Goal: Information Seeking & Learning: Learn about a topic

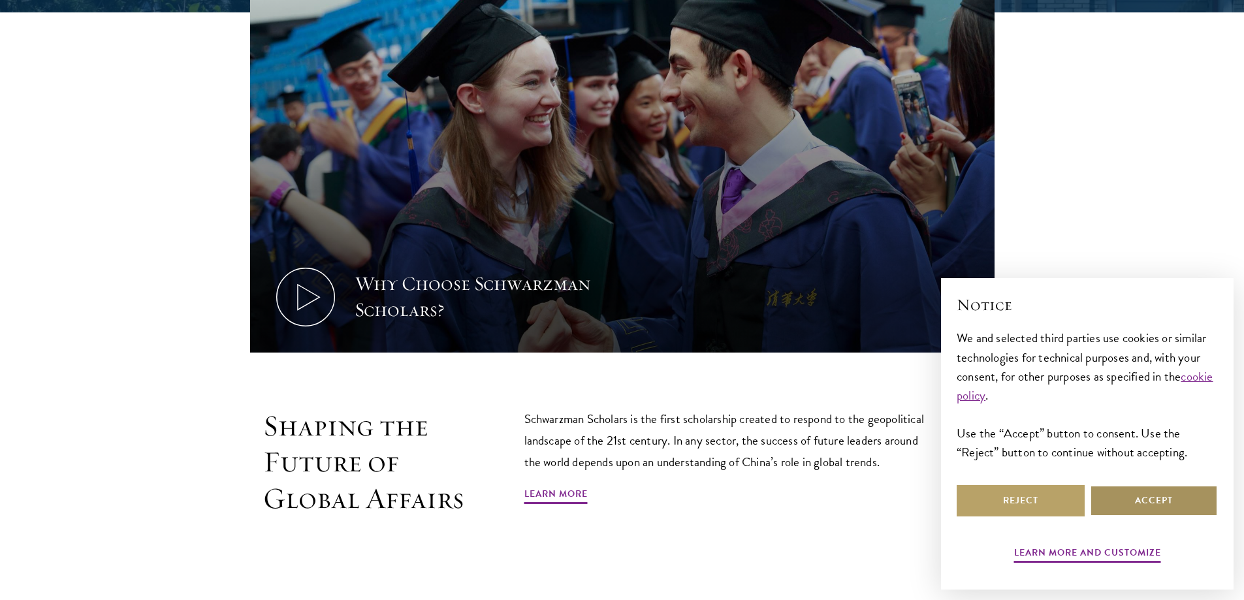
click at [1141, 503] on button "Accept" at bounding box center [1154, 500] width 128 height 31
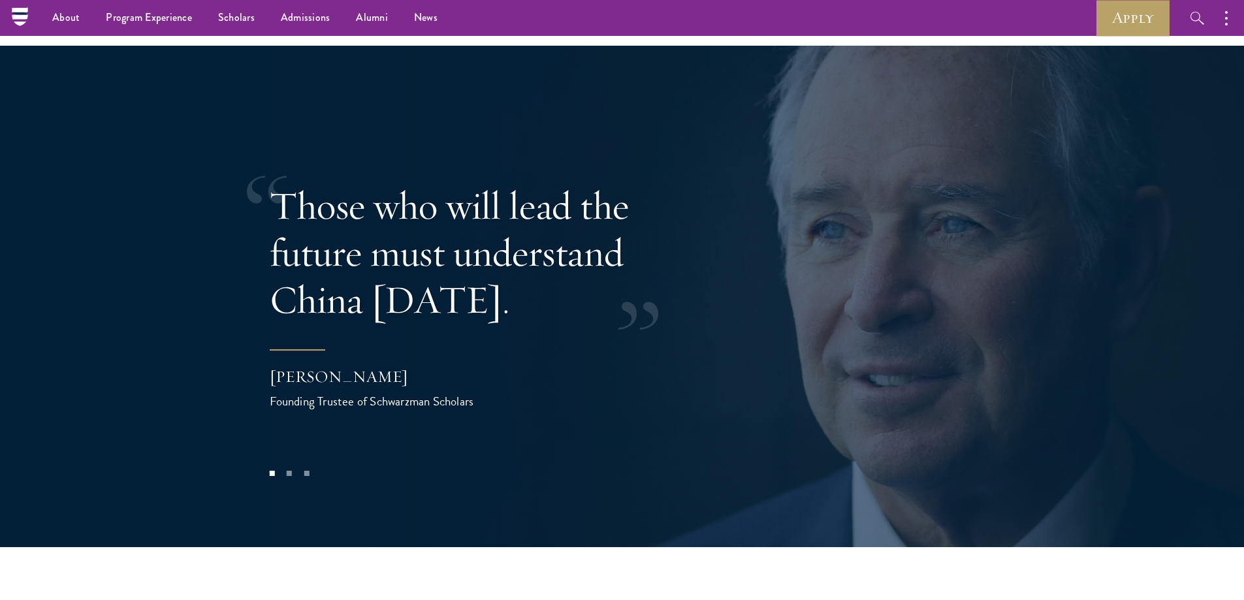
scroll to position [2612, 0]
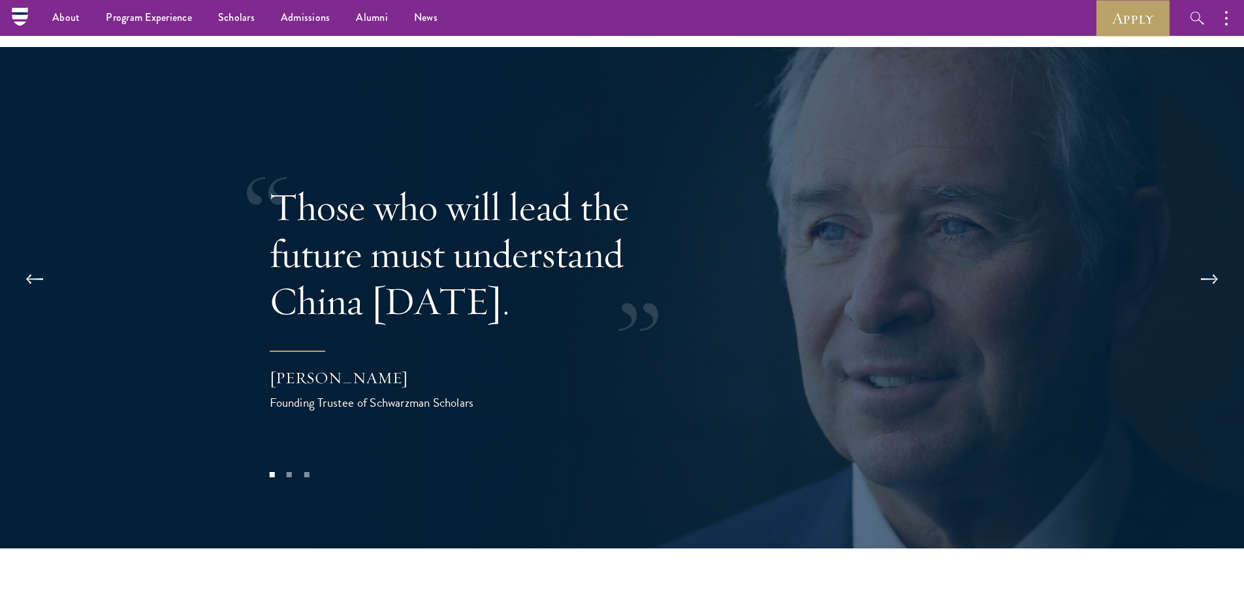
click at [650, 262] on div "Those who will lead the future must understand China today." at bounding box center [482, 253] width 424 height 141
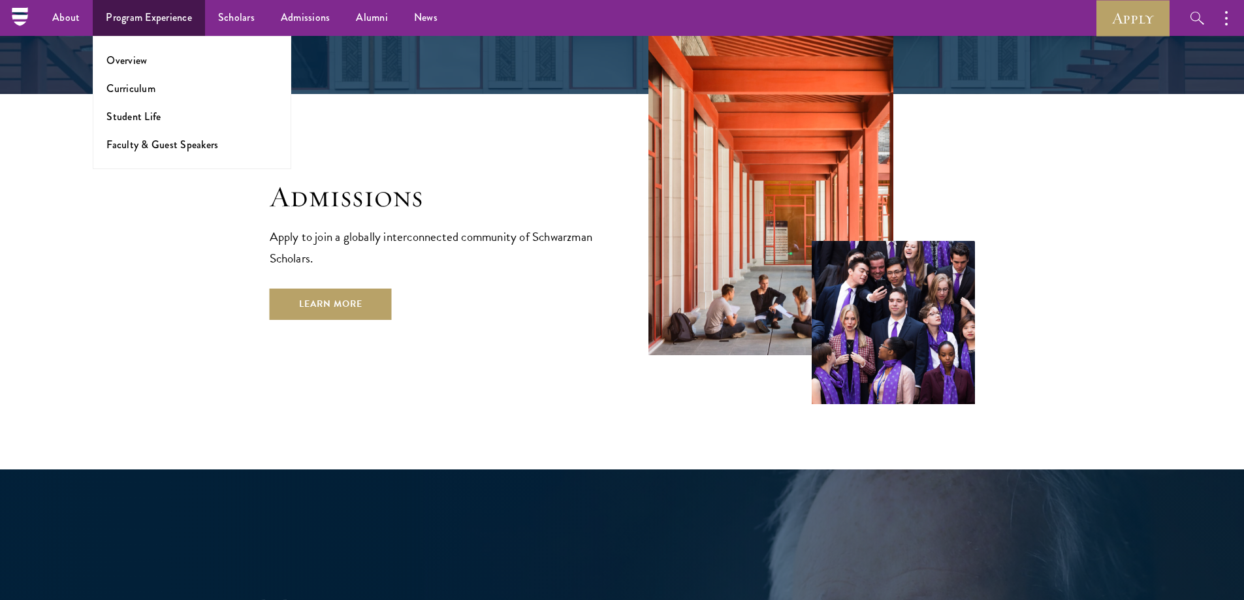
scroll to position [2155, 0]
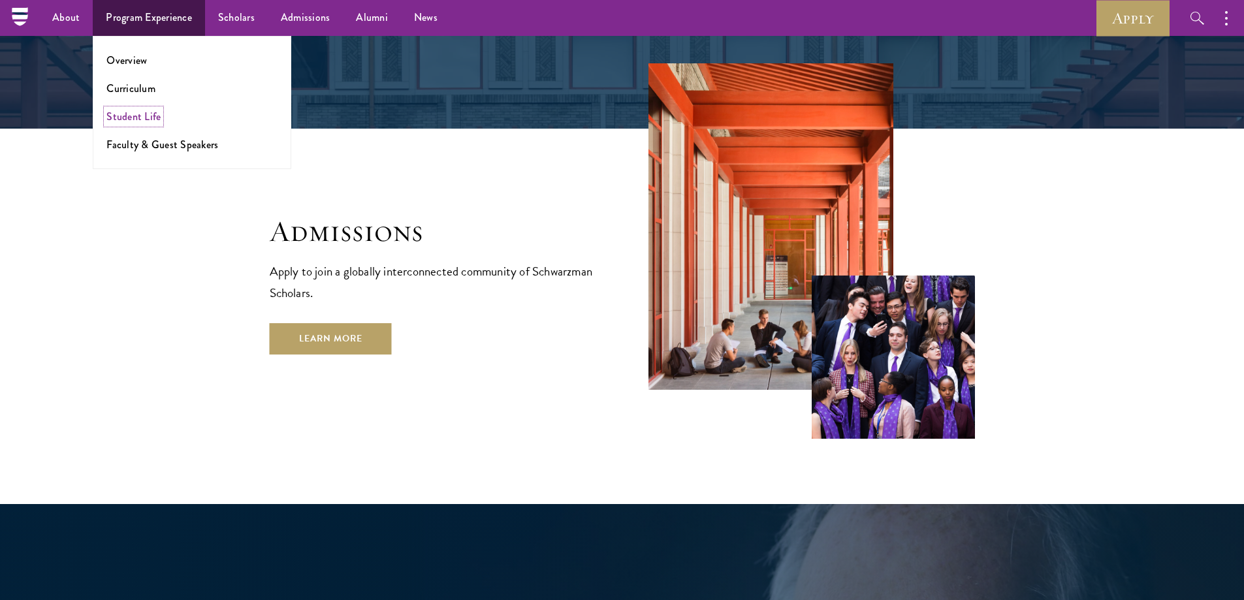
click at [133, 113] on link "Student Life" at bounding box center [133, 116] width 54 height 15
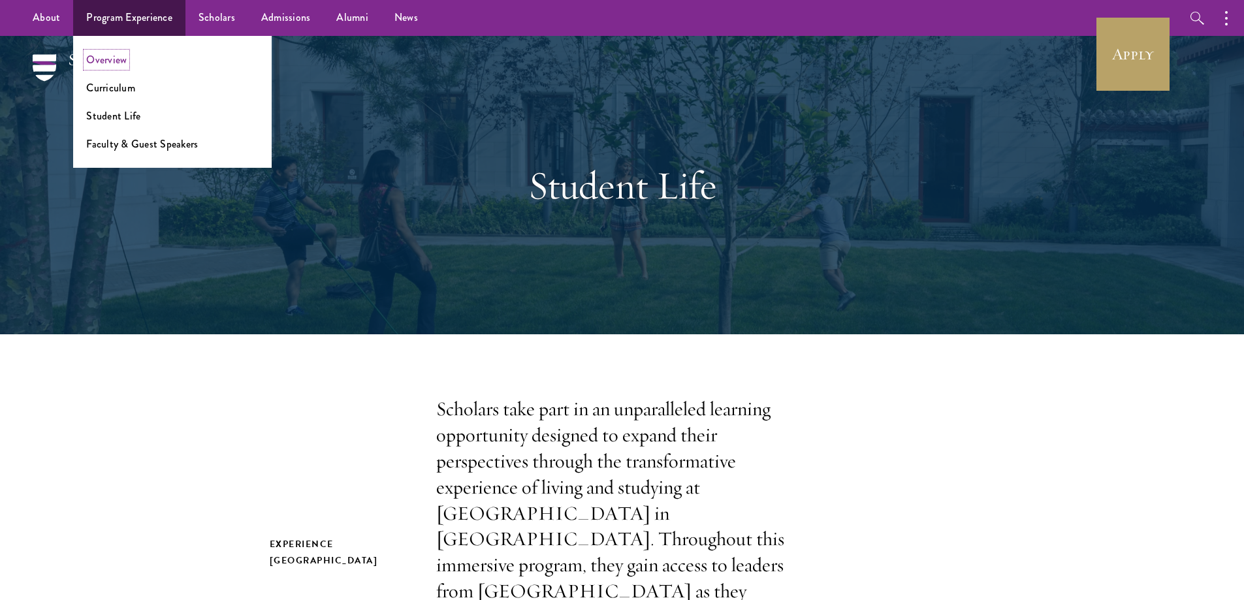
click at [109, 63] on link "Overview" at bounding box center [106, 59] width 40 height 15
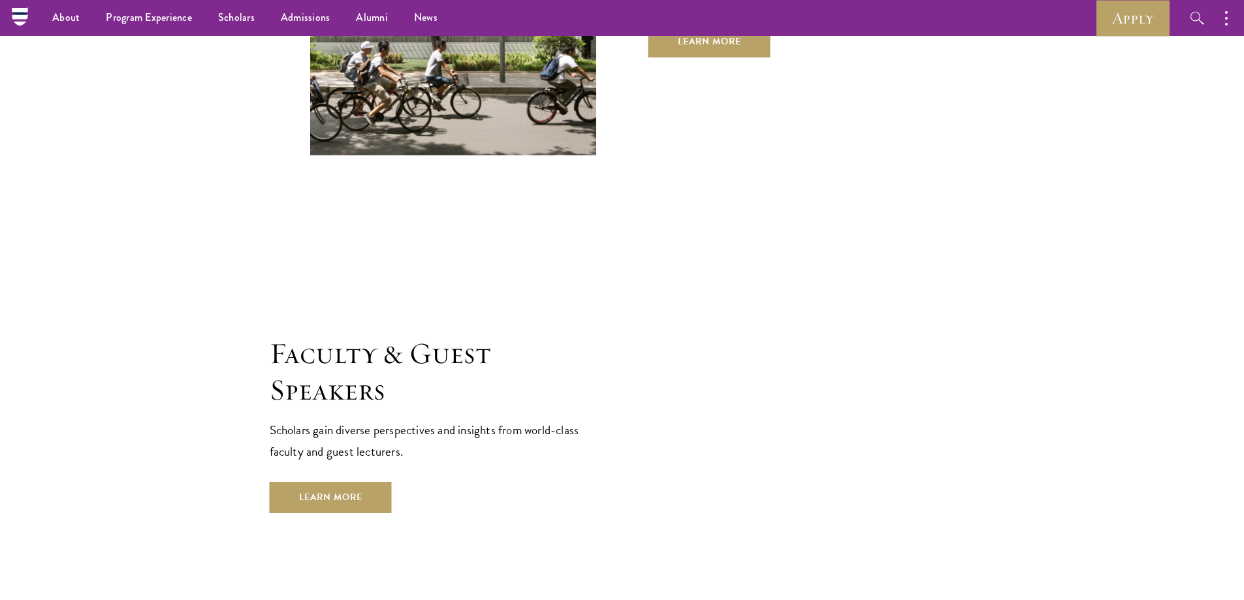
scroll to position [4375, 0]
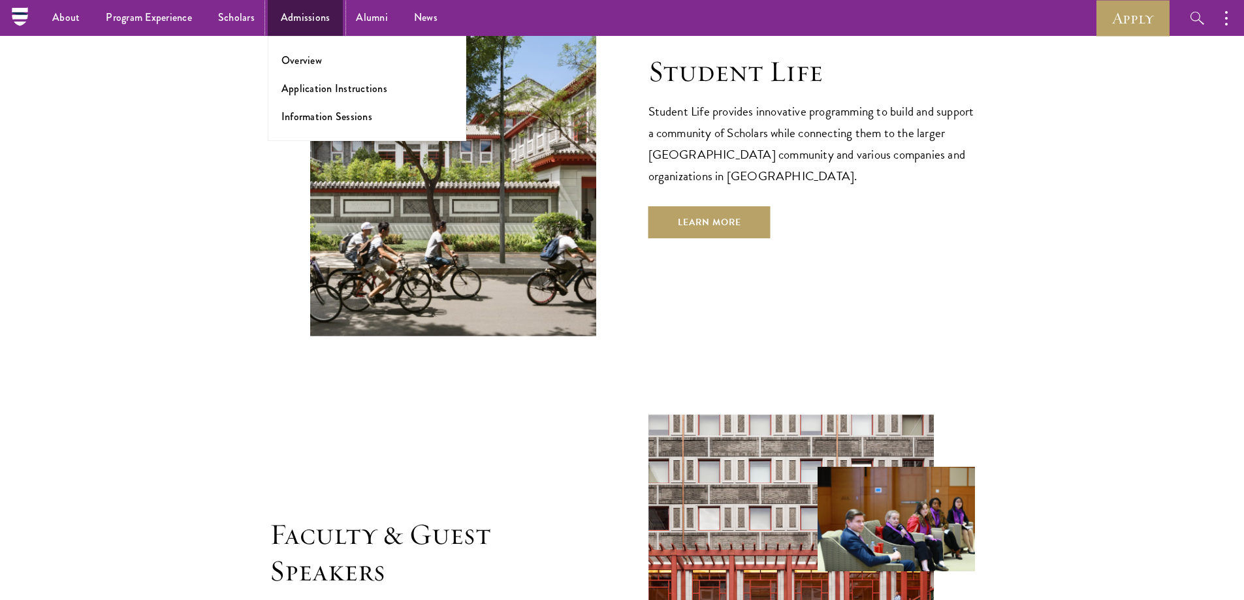
click at [294, 17] on link "Admissions" at bounding box center [306, 18] width 76 height 36
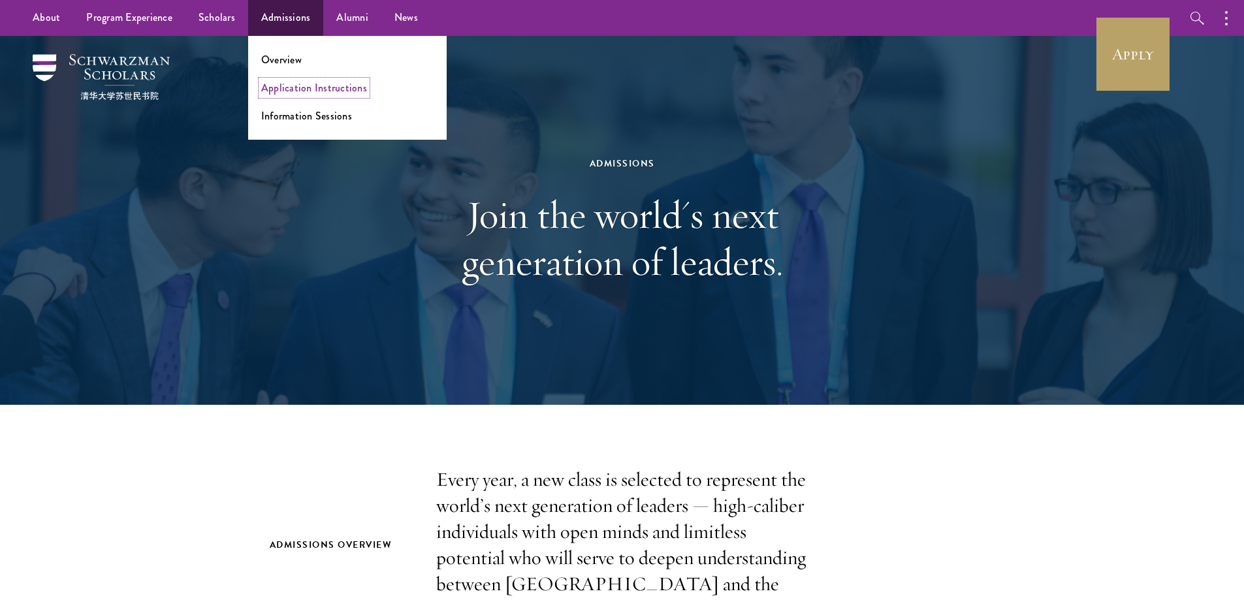
click at [289, 88] on link "Application Instructions" at bounding box center [314, 87] width 106 height 15
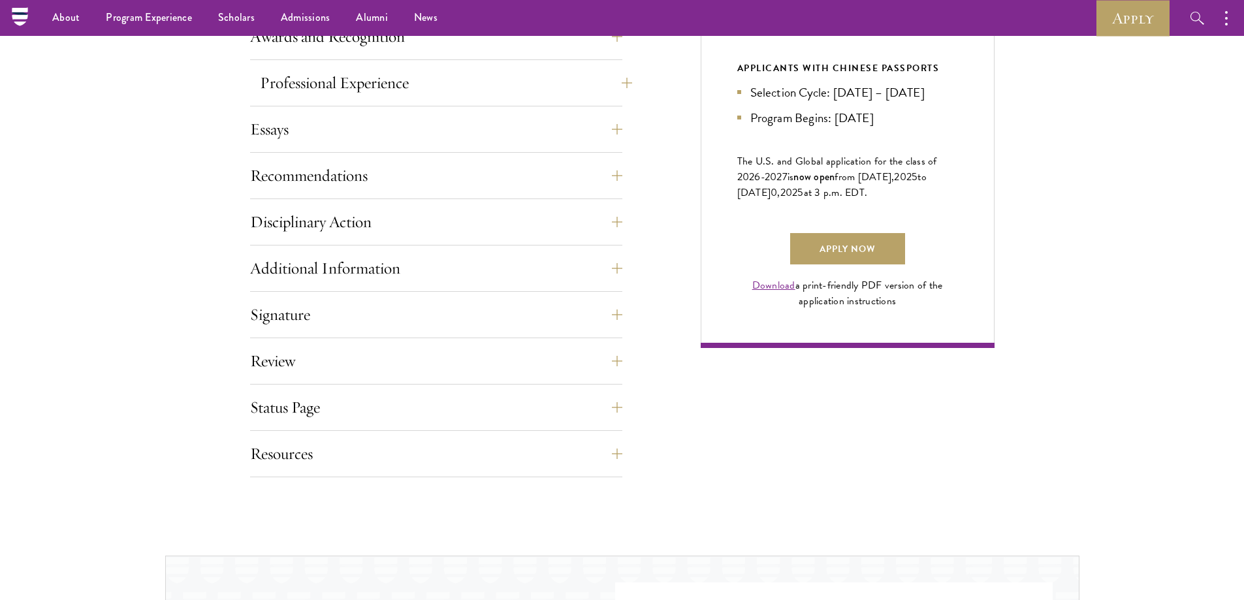
scroll to position [718, 0]
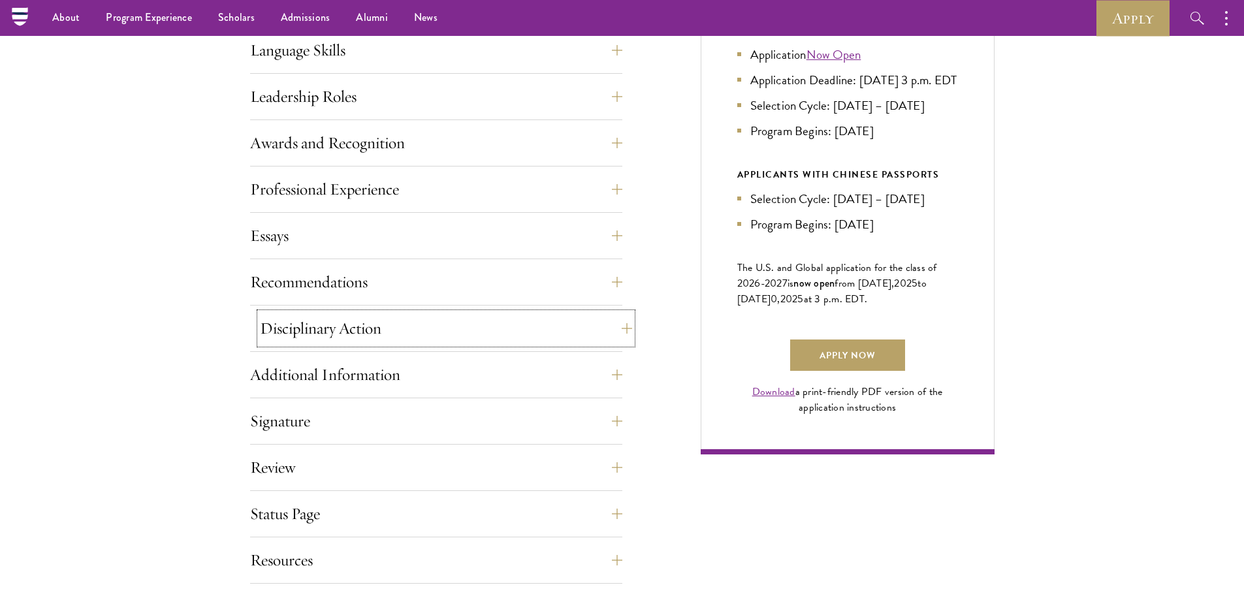
click at [617, 329] on button "Disciplinary Action" at bounding box center [446, 328] width 372 height 31
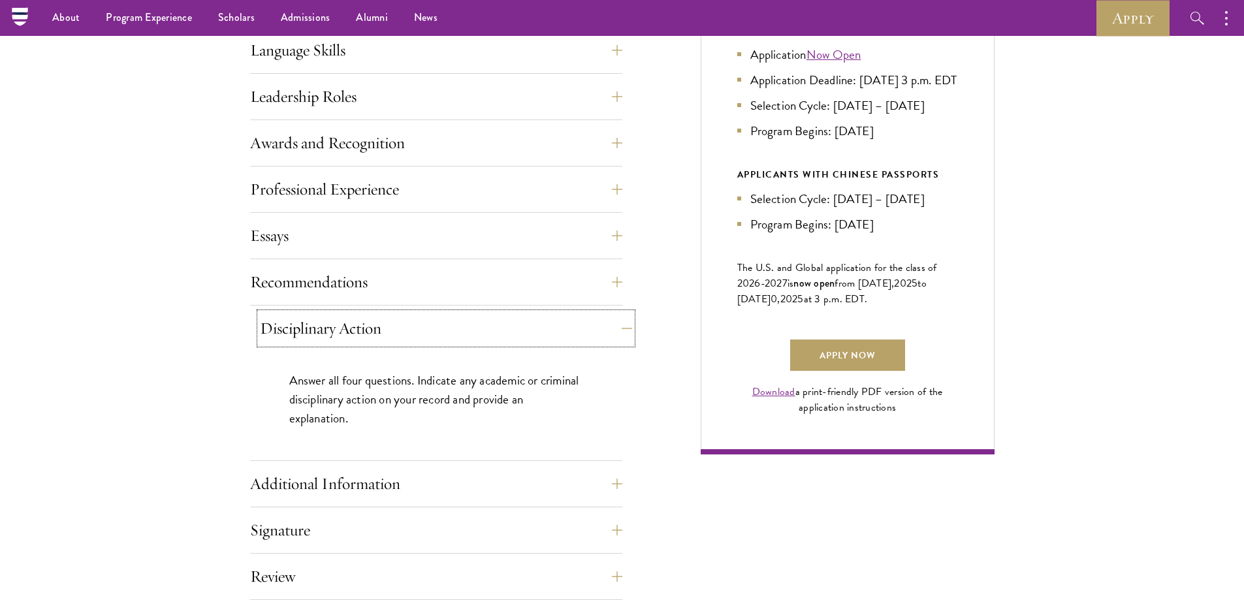
click at [617, 329] on button "Disciplinary Action" at bounding box center [446, 328] width 372 height 31
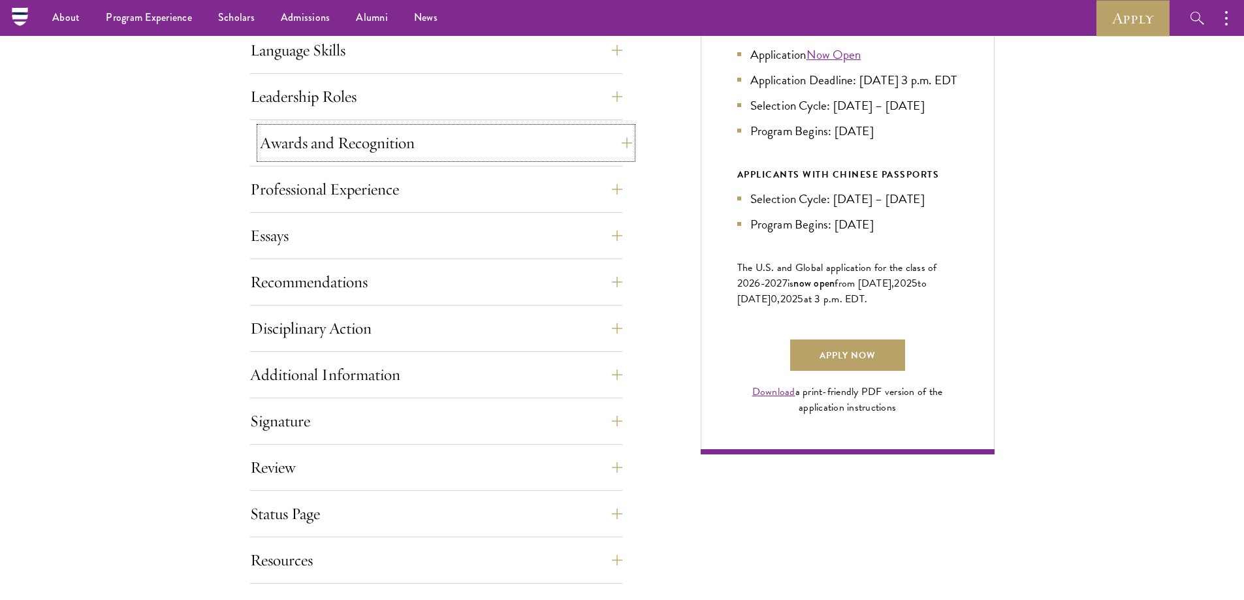
click at [624, 139] on button "Awards and Recognition" at bounding box center [446, 142] width 372 height 31
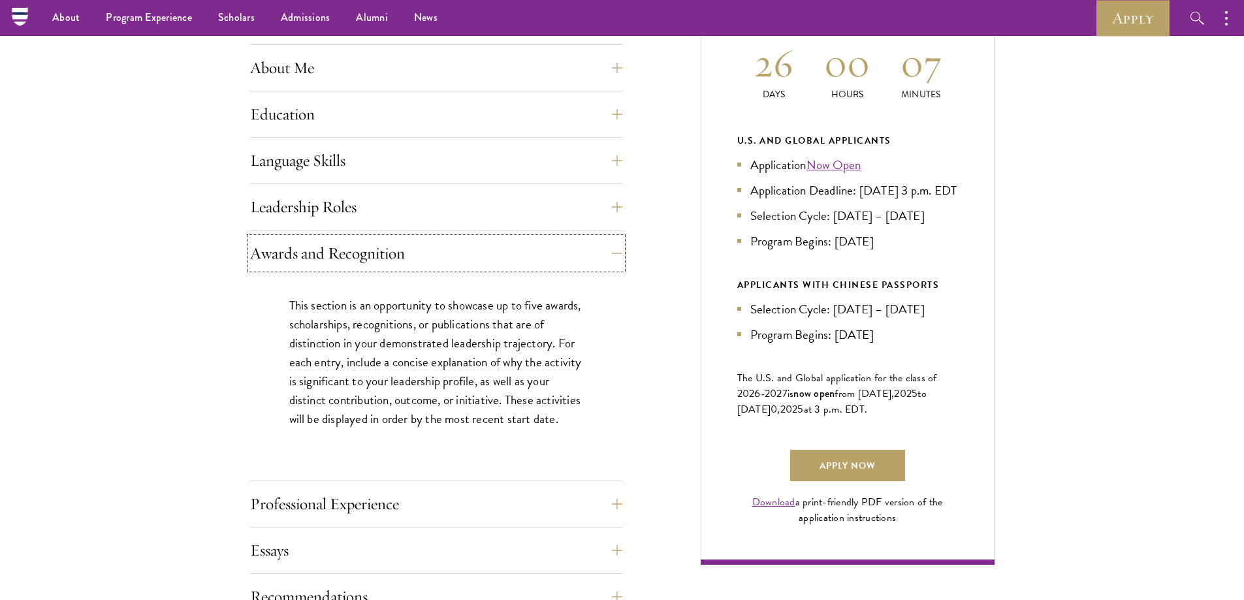
scroll to position [457, 0]
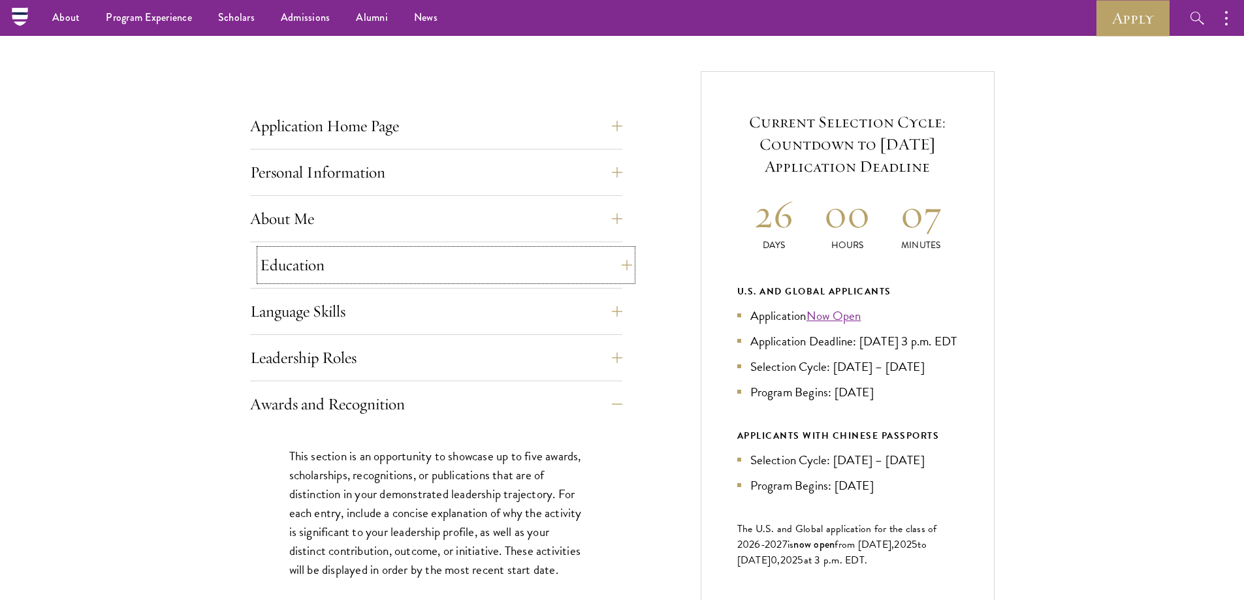
click at [619, 270] on button "Education" at bounding box center [446, 264] width 372 height 31
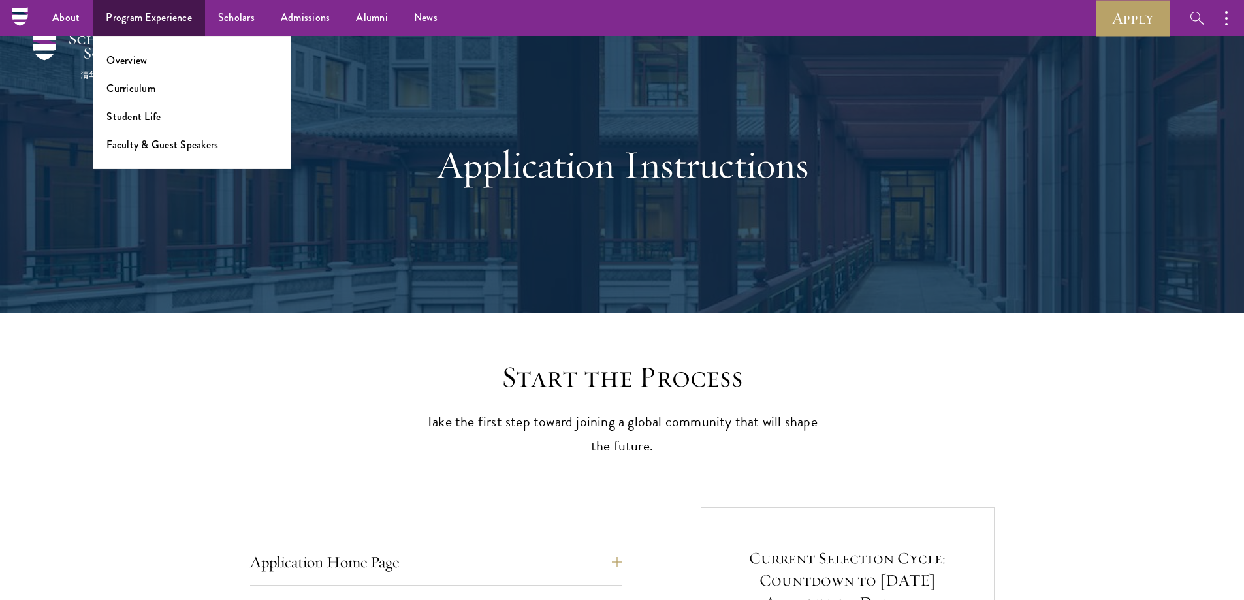
scroll to position [0, 0]
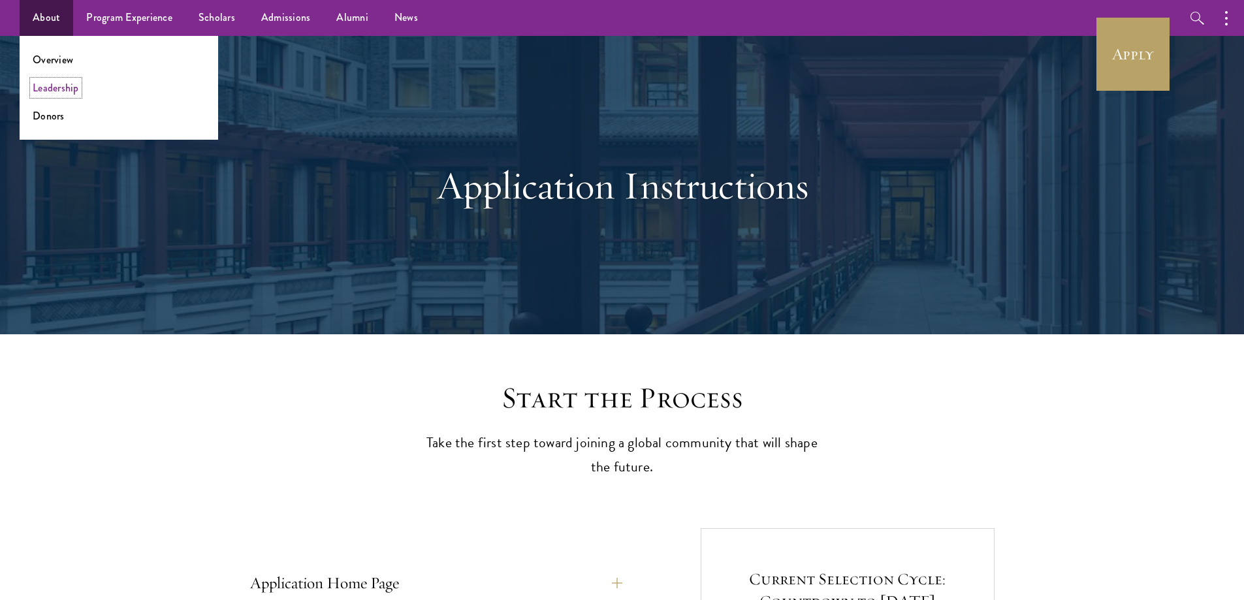
click at [53, 91] on link "Leadership" at bounding box center [56, 87] width 46 height 15
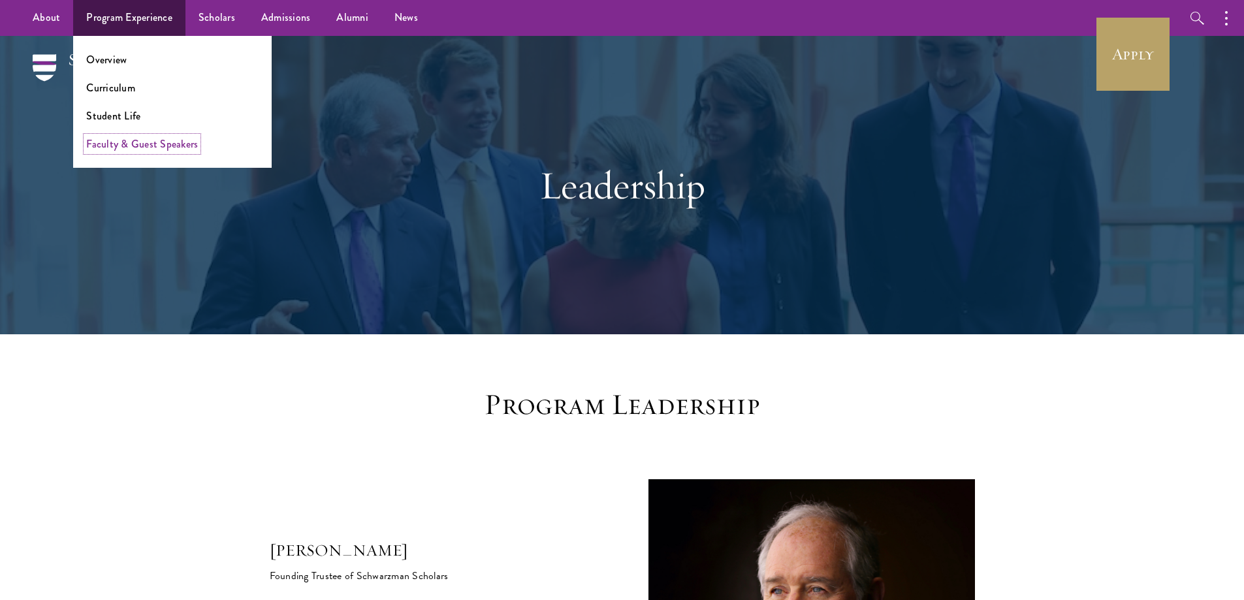
click at [120, 148] on link "Faculty & Guest Speakers" at bounding box center [142, 143] width 112 height 15
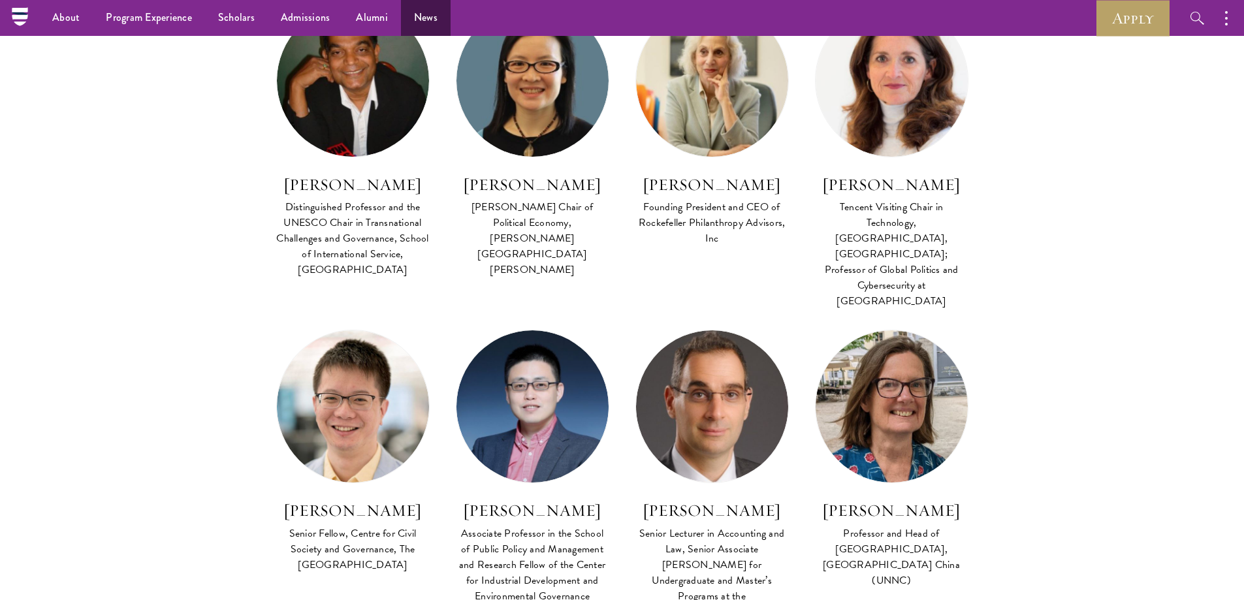
scroll to position [392, 0]
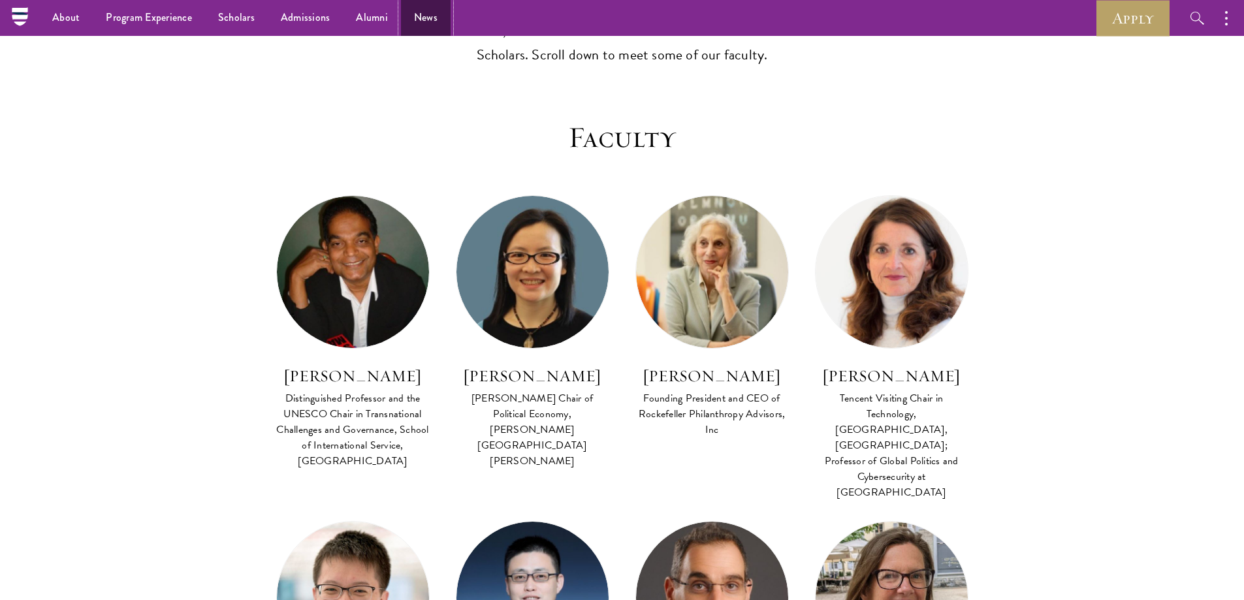
click at [434, 20] on link "News" at bounding box center [426, 18] width 50 height 36
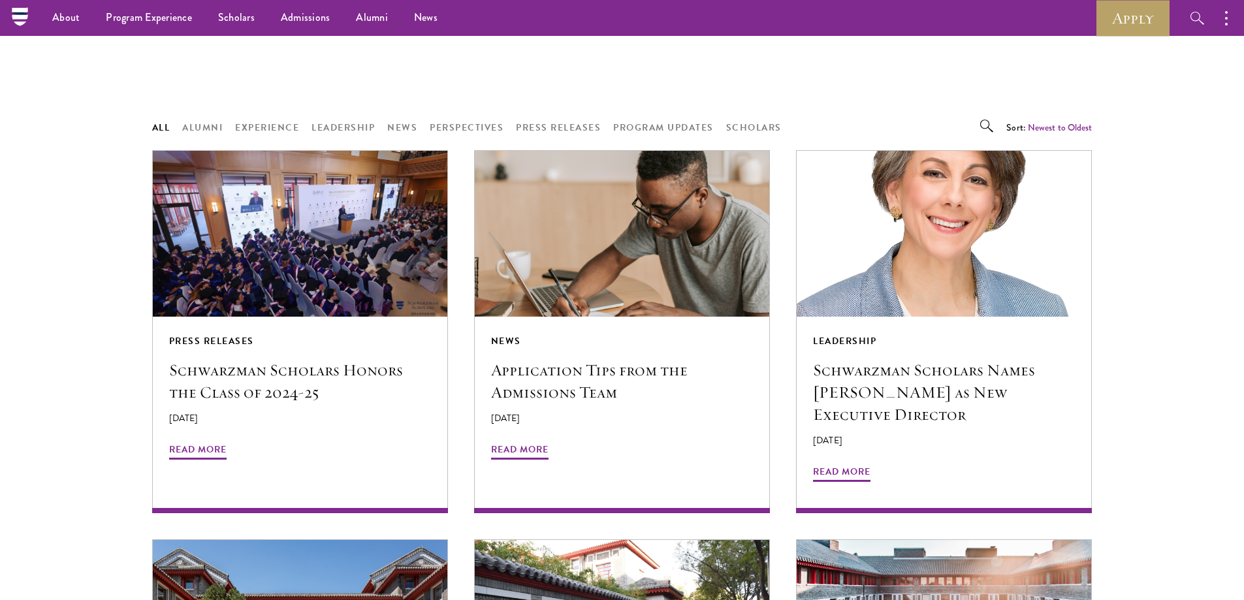
scroll to position [522, 0]
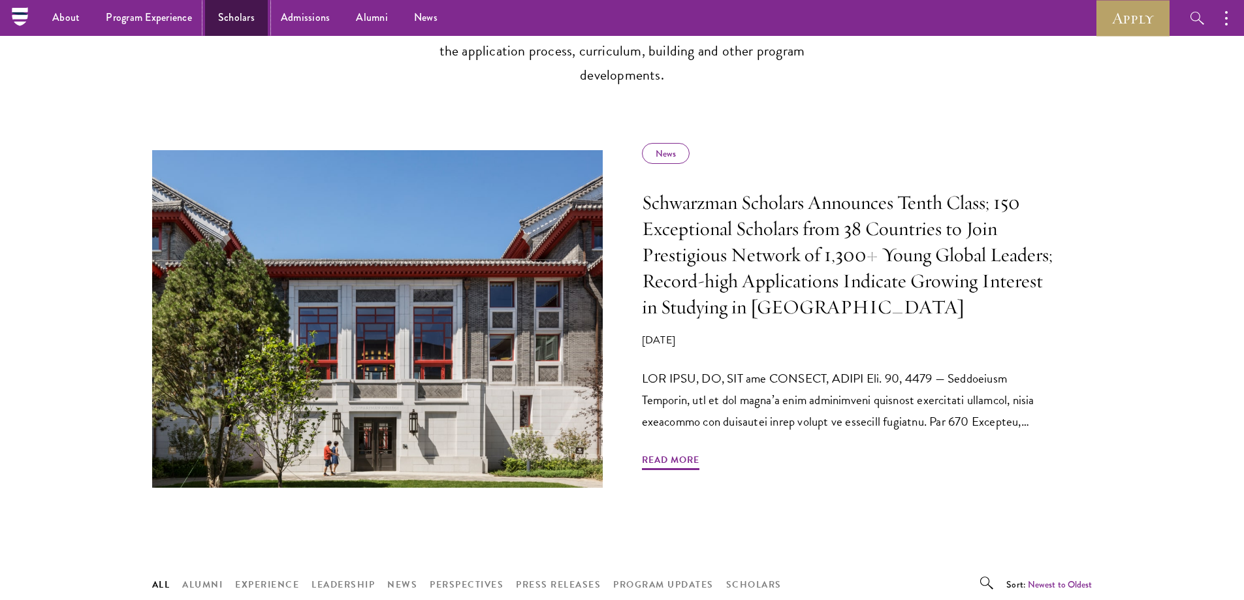
click at [247, 22] on link "Scholars" at bounding box center [236, 18] width 63 height 36
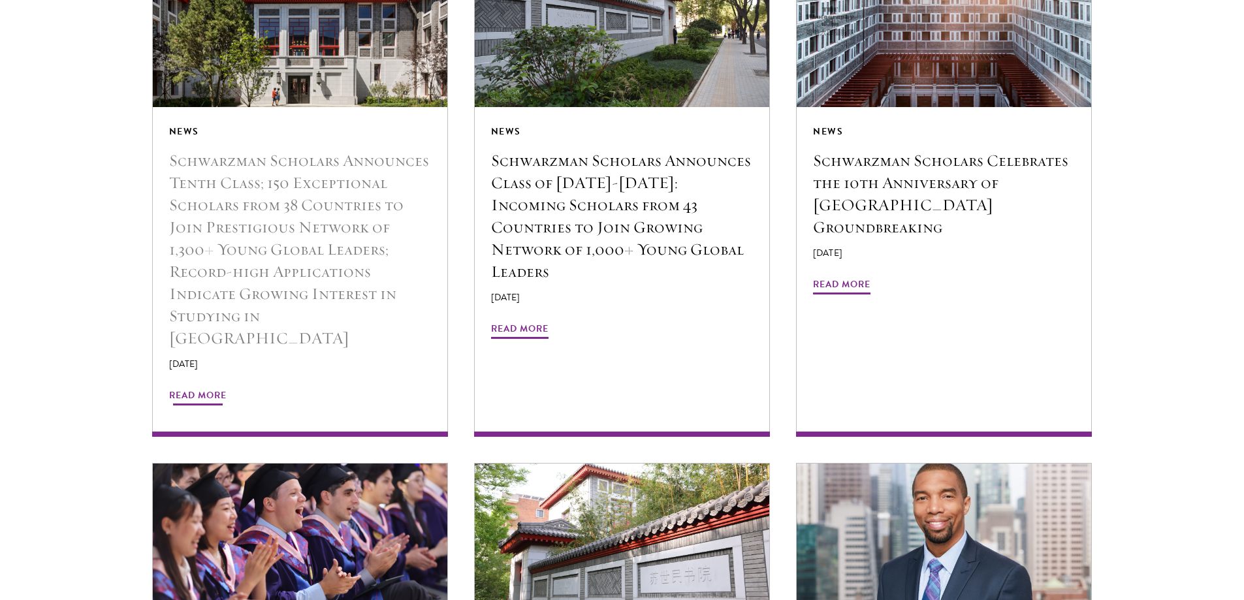
scroll to position [1893, 0]
